Goal: Task Accomplishment & Management: Use online tool/utility

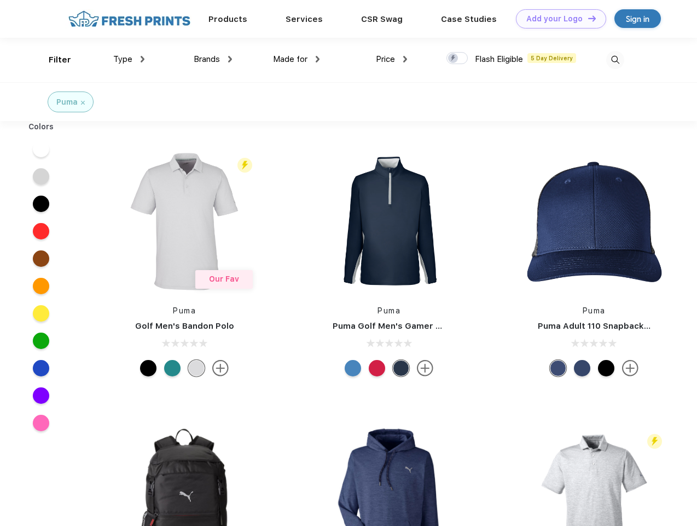
click at [557, 19] on link "Add your Logo Design Tool" at bounding box center [561, 18] width 90 height 19
click at [0, 0] on div "Design Tool" at bounding box center [0, 0] width 0 height 0
click at [587, 18] on link "Add your Logo Design Tool" at bounding box center [561, 18] width 90 height 19
click at [53, 60] on div "Filter" at bounding box center [60, 60] width 22 height 13
click at [129, 59] on span "Type" at bounding box center [122, 59] width 19 height 10
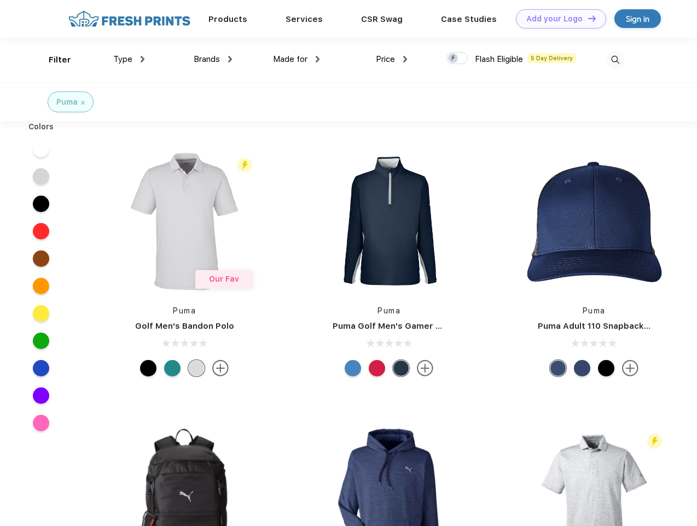
click at [213, 59] on span "Brands" at bounding box center [207, 59] width 26 height 10
click at [297, 59] on span "Made for" at bounding box center [290, 59] width 34 height 10
click at [392, 59] on span "Price" at bounding box center [385, 59] width 19 height 10
click at [458, 59] on div at bounding box center [457, 58] width 21 height 12
click at [454, 59] on input "checkbox" at bounding box center [450, 54] width 7 height 7
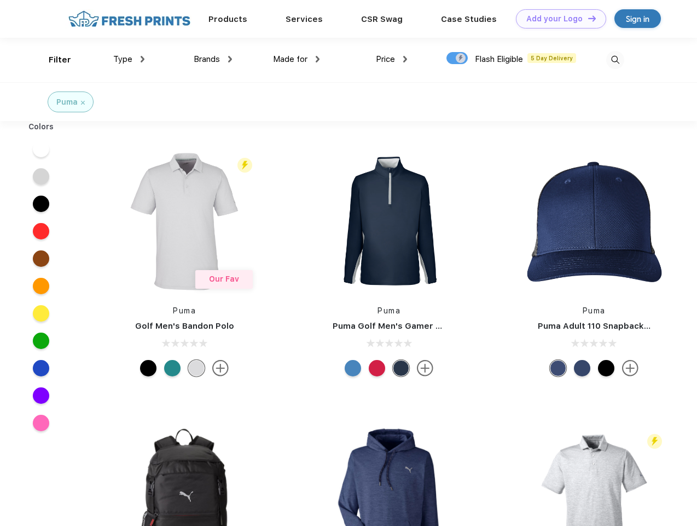
click at [615, 60] on img at bounding box center [616, 60] width 18 height 18
